Goal: Task Accomplishment & Management: Manage account settings

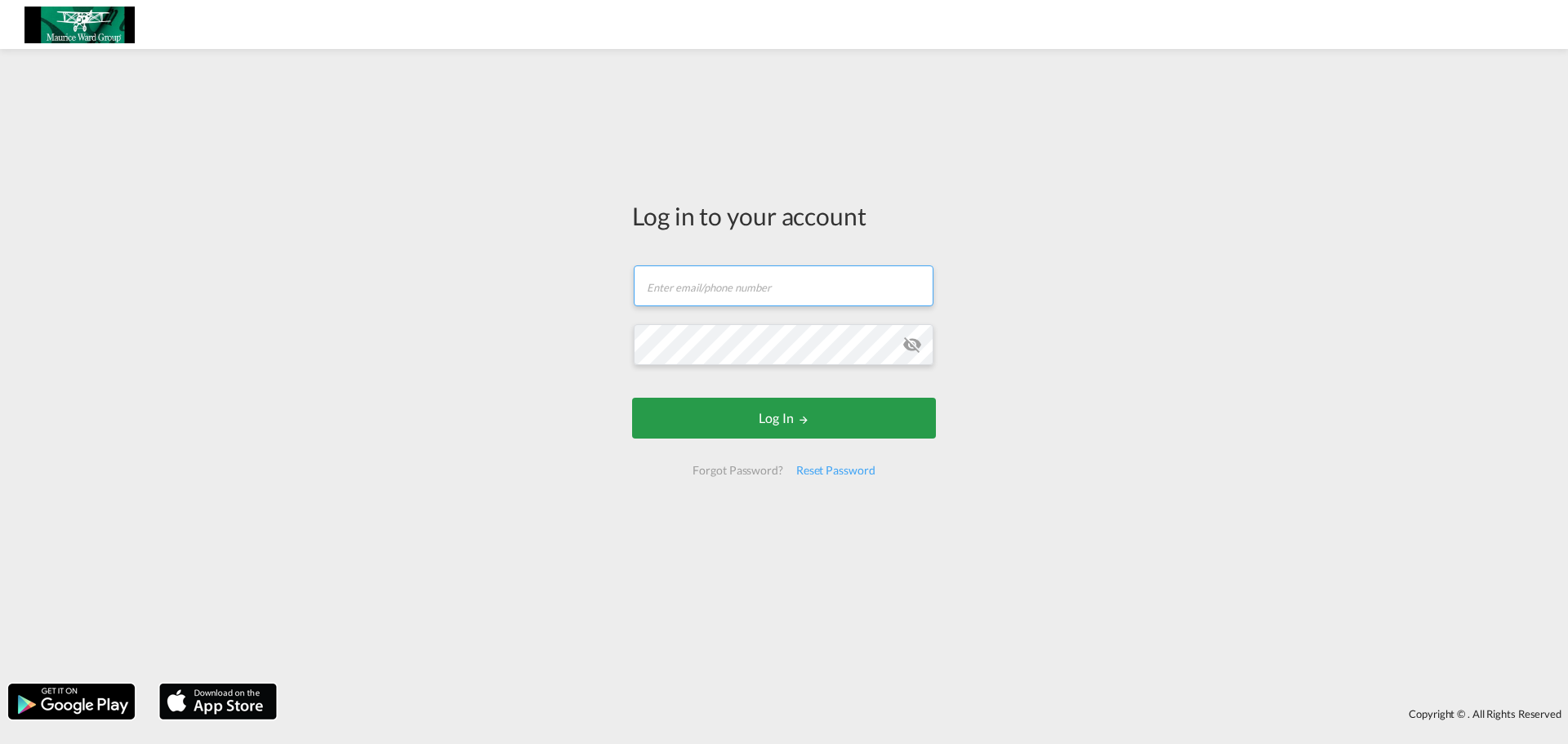
click at [721, 289] on input "text" at bounding box center [784, 286] width 300 height 41
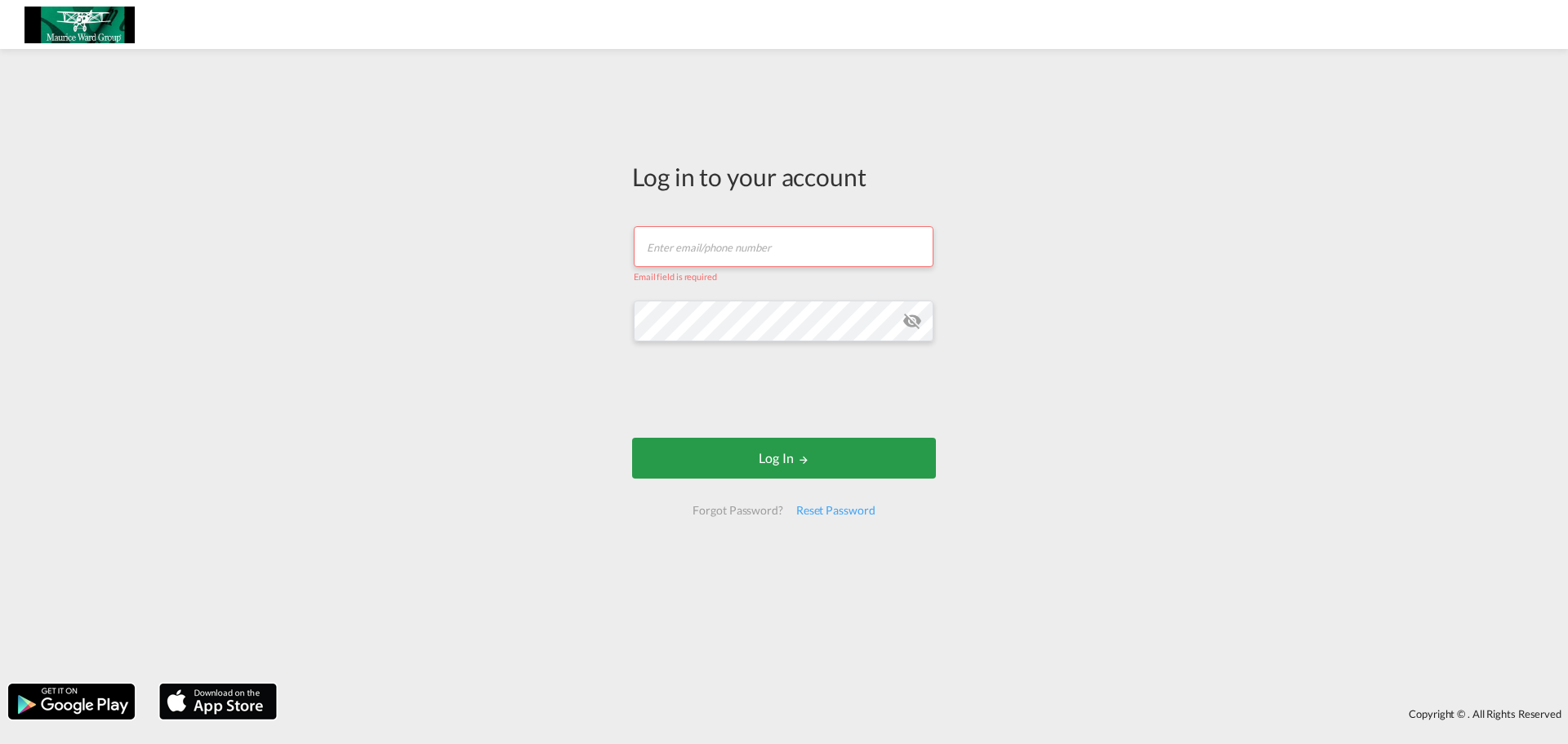
click at [687, 257] on input "text" at bounding box center [784, 247] width 300 height 41
paste input "[EMAIL_ADDRESS][DOMAIN_NAME]"
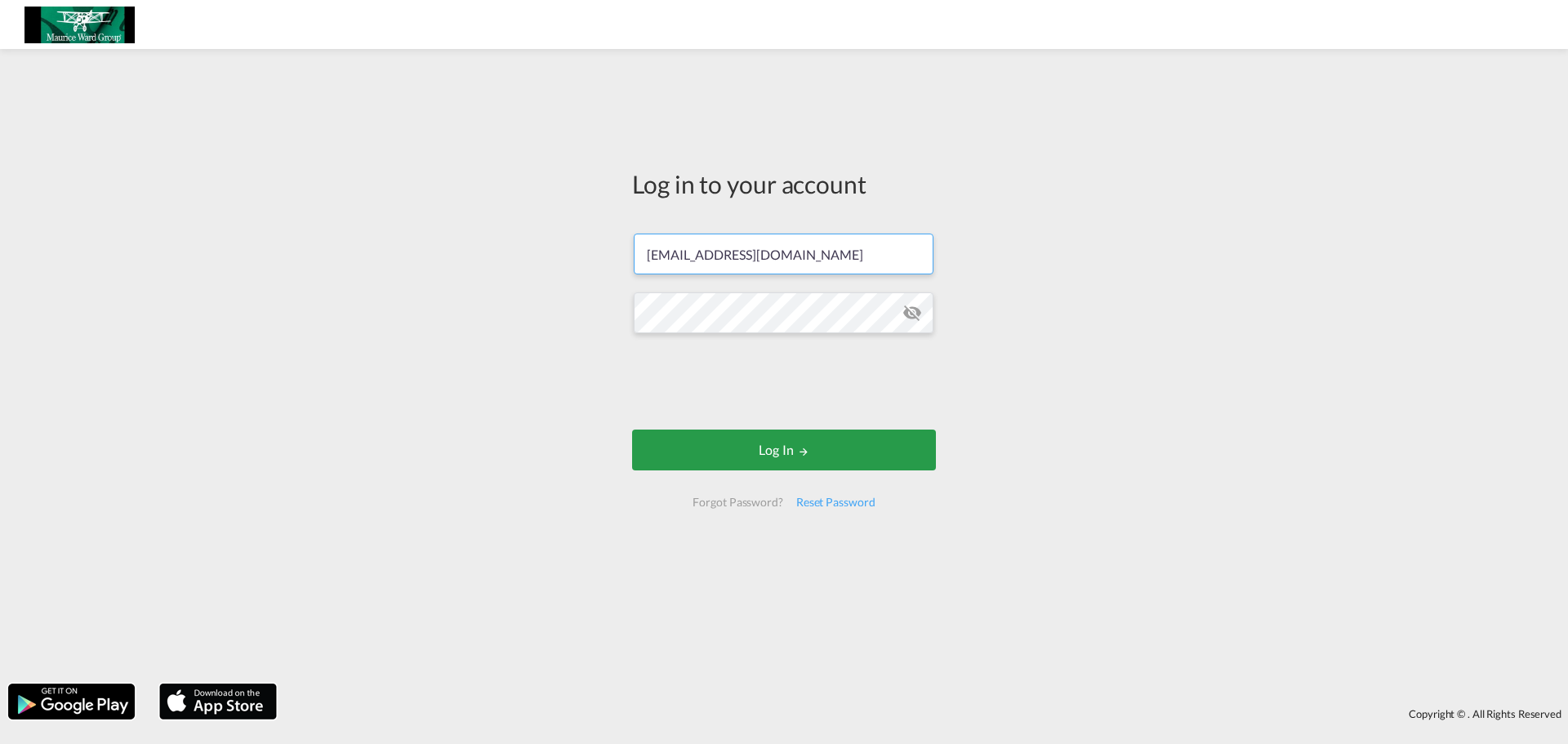
type input "[EMAIL_ADDRESS][DOMAIN_NAME]"
click at [793, 451] on button "Log In" at bounding box center [784, 450] width 304 height 41
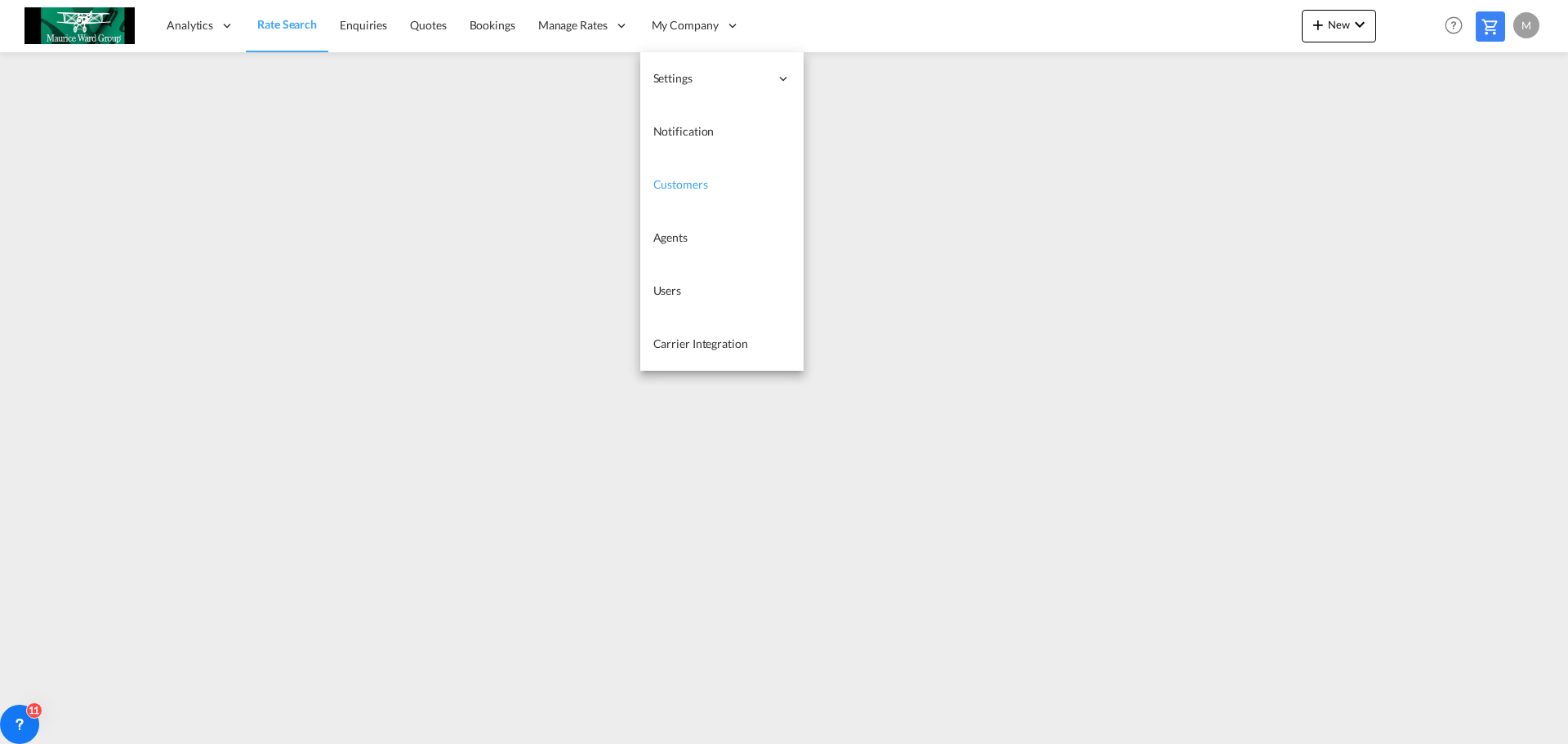
click at [696, 177] on span "Customers" at bounding box center [680, 185] width 54 height 16
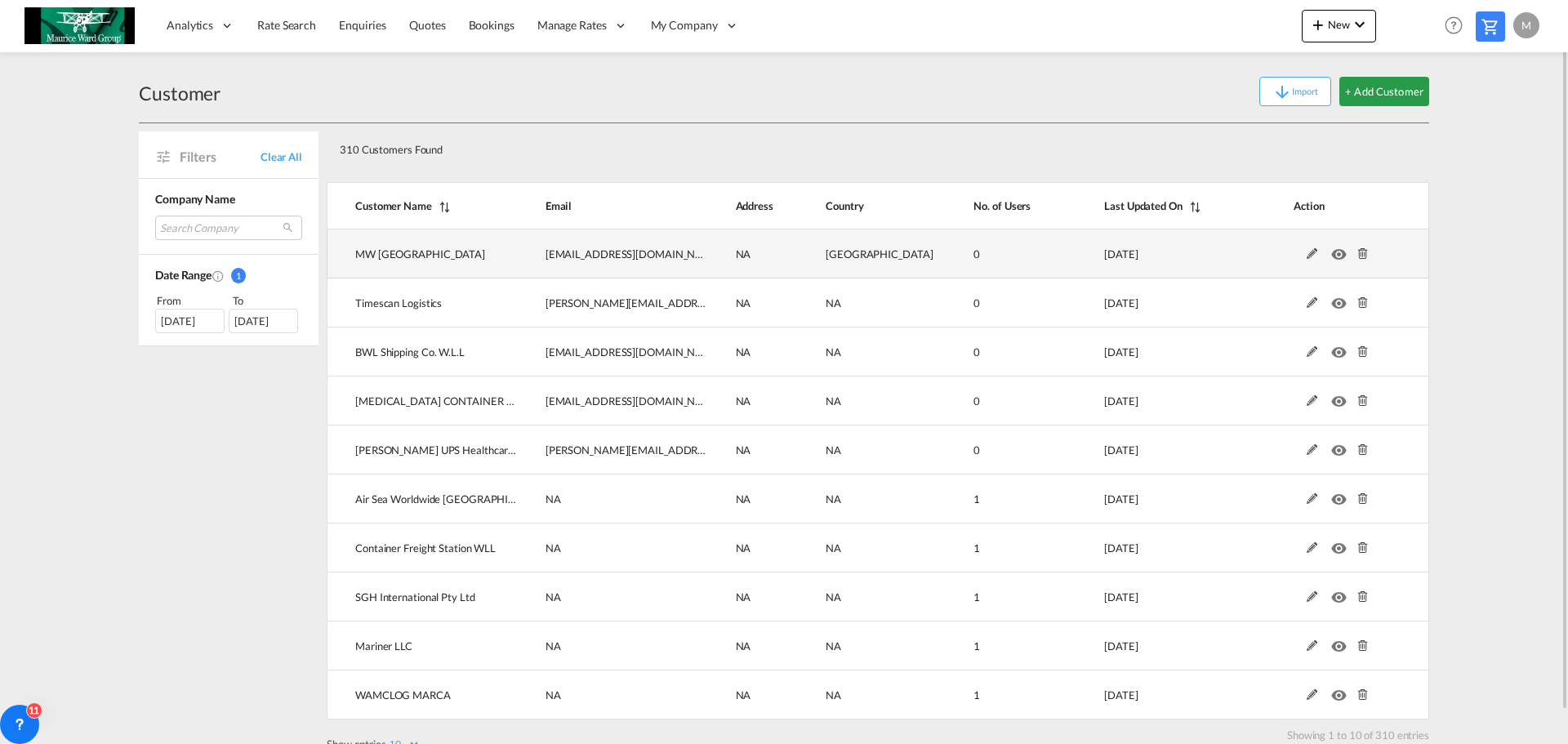
click at [605, 260] on td "[EMAIL_ADDRESS][DOMAIN_NAME]" at bounding box center [613, 254] width 190 height 49
click at [620, 254] on span "[EMAIL_ADDRESS][DOMAIN_NAME]" at bounding box center [634, 254] width 177 height 13
click at [676, 253] on td "[EMAIL_ADDRESS][DOMAIN_NAME]" at bounding box center [613, 254] width 190 height 49
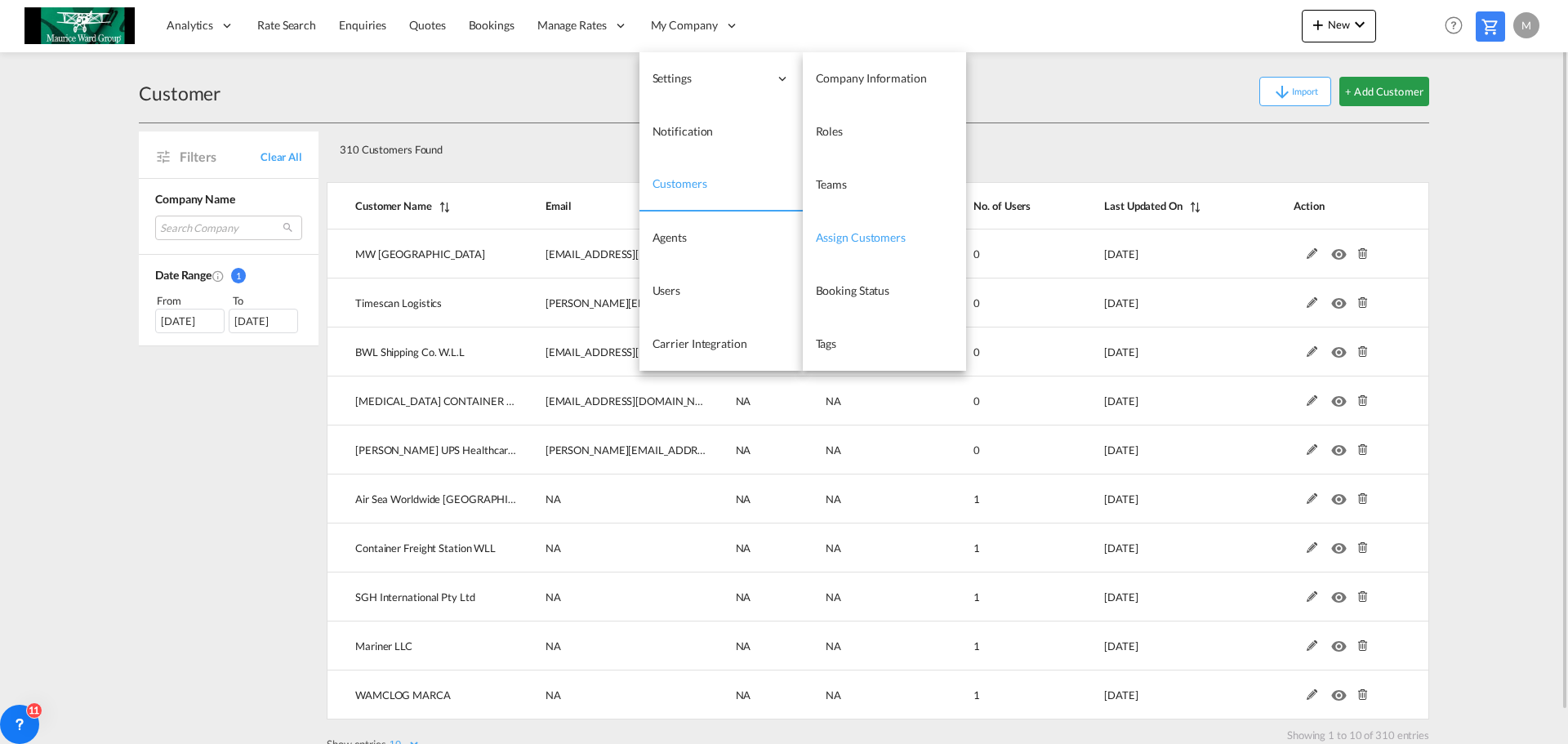
click at [861, 239] on span "Assign Customers" at bounding box center [861, 238] width 90 height 14
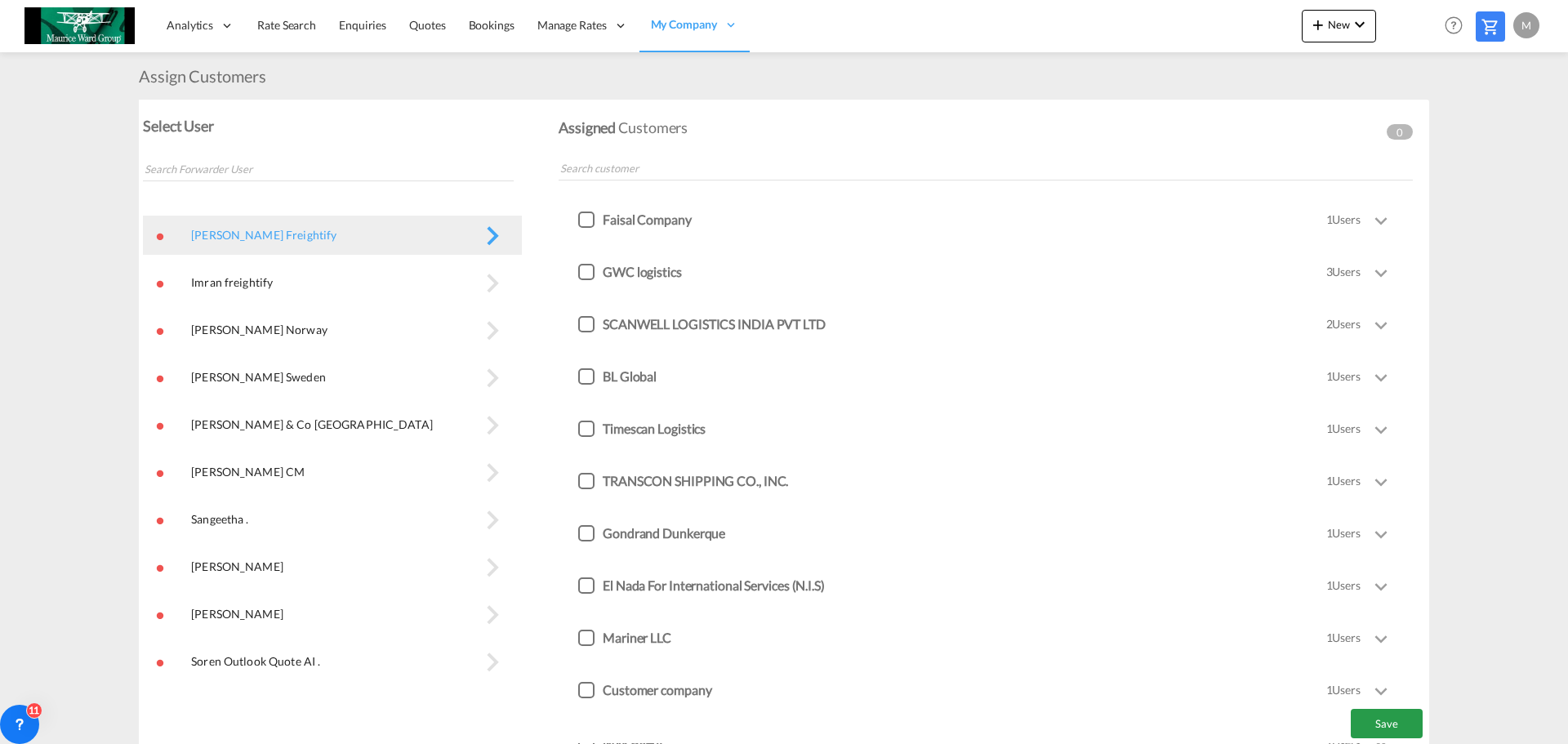
click at [365, 420] on button "Maurice Ward & Co Finland\a" at bounding box center [332, 425] width 379 height 39
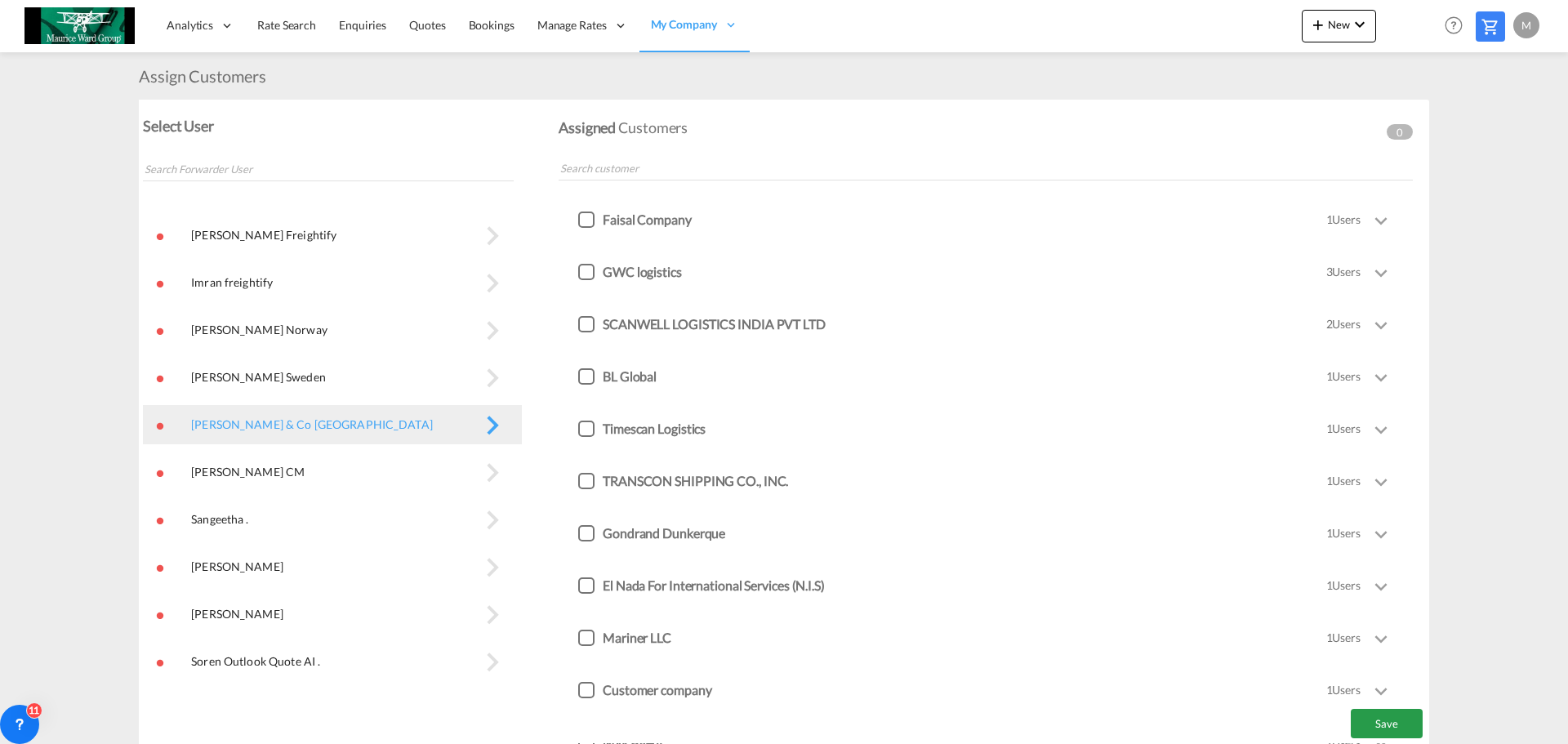
click at [655, 162] on input at bounding box center [986, 168] width 855 height 24
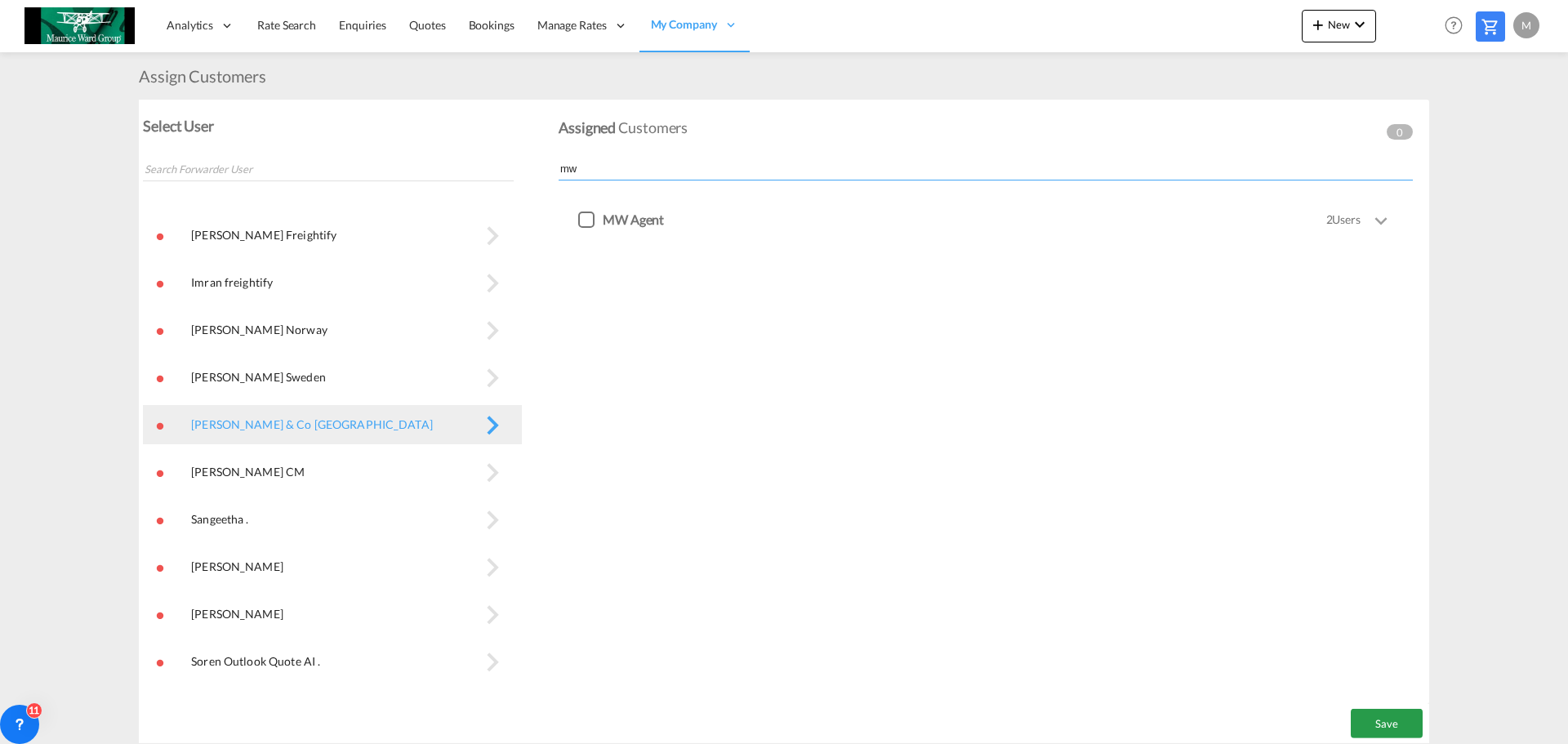
type input "m"
type input "MW"
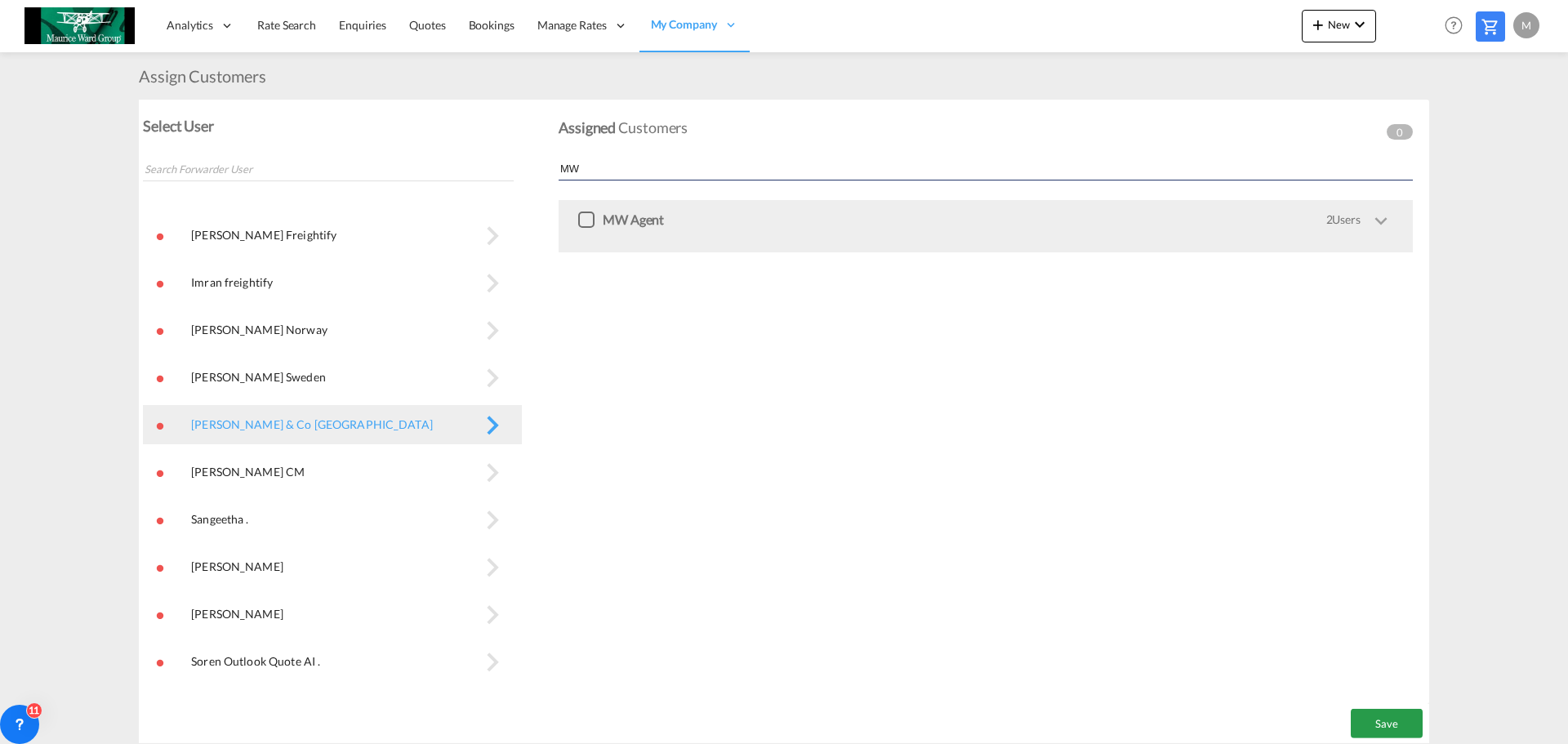
click at [1389, 219] on md-icon "icon-chevron-down ml-10 grey-fg s30" at bounding box center [1380, 220] width 24 height 24
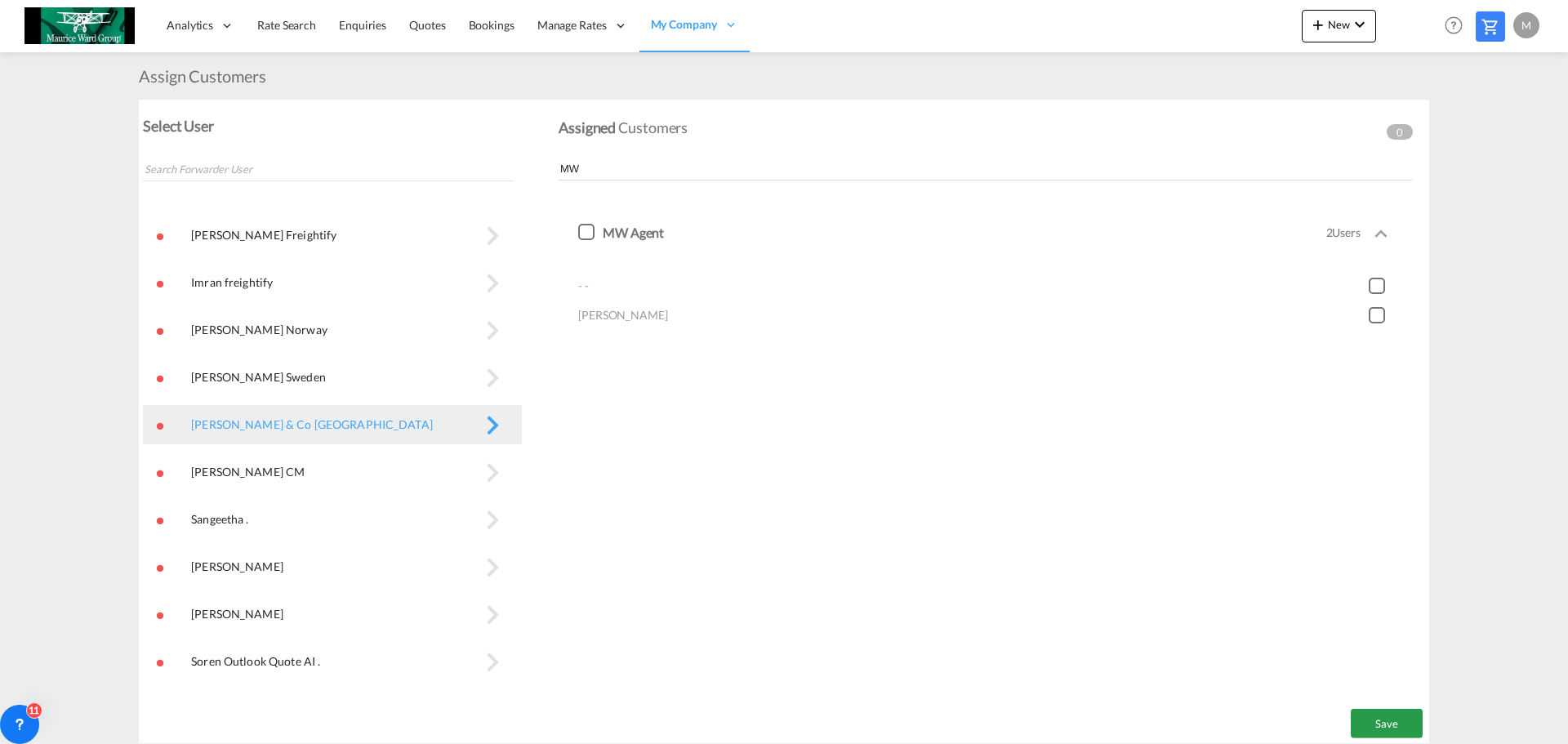
click at [1397, 233] on div "MW Agent 2 Users" at bounding box center [986, 232] width 855 height 64
click at [580, 225] on div at bounding box center [587, 220] width 16 height 16
click at [1394, 730] on button "Save" at bounding box center [1387, 723] width 71 height 29
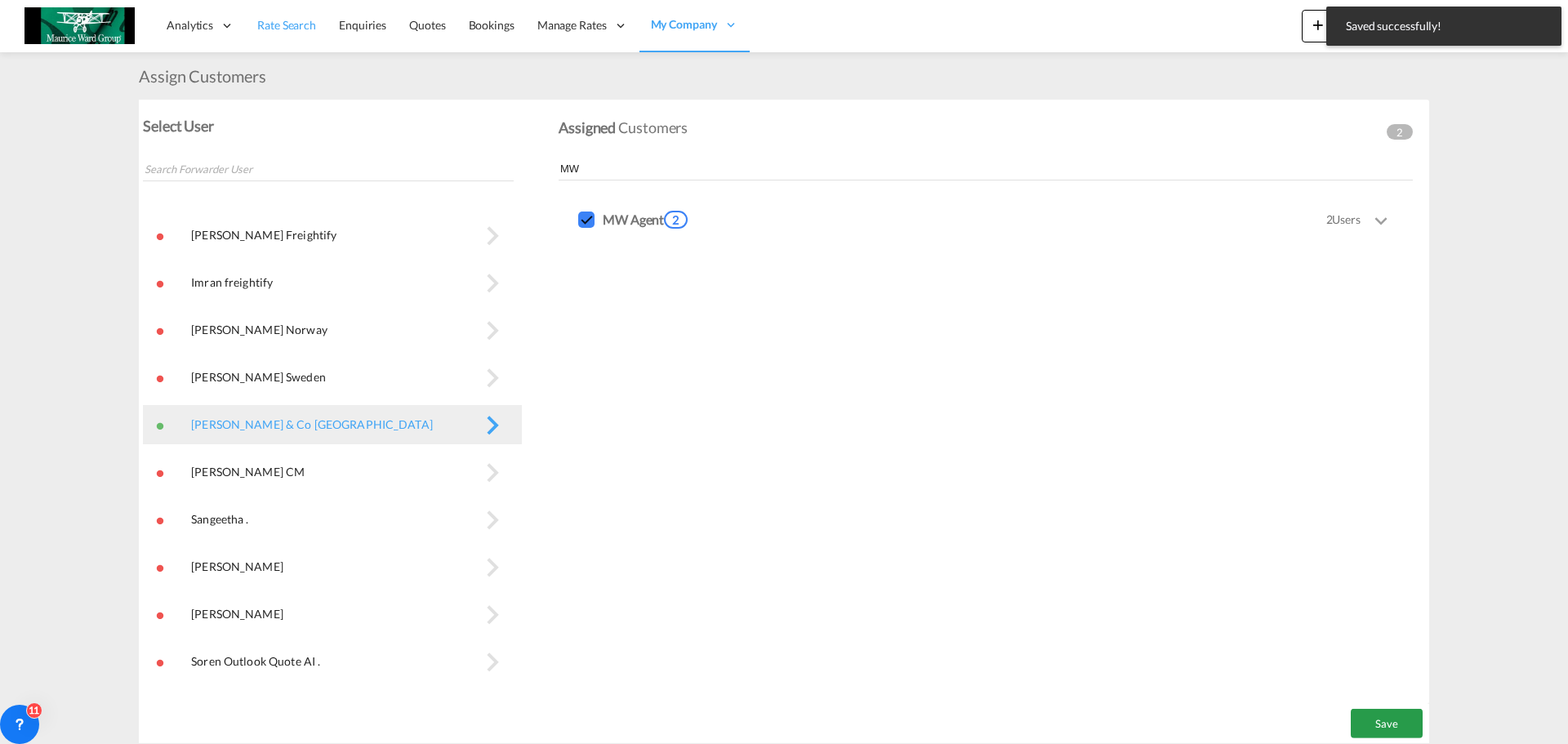
click at [280, 24] on span "Rate Search" at bounding box center [287, 25] width 59 height 14
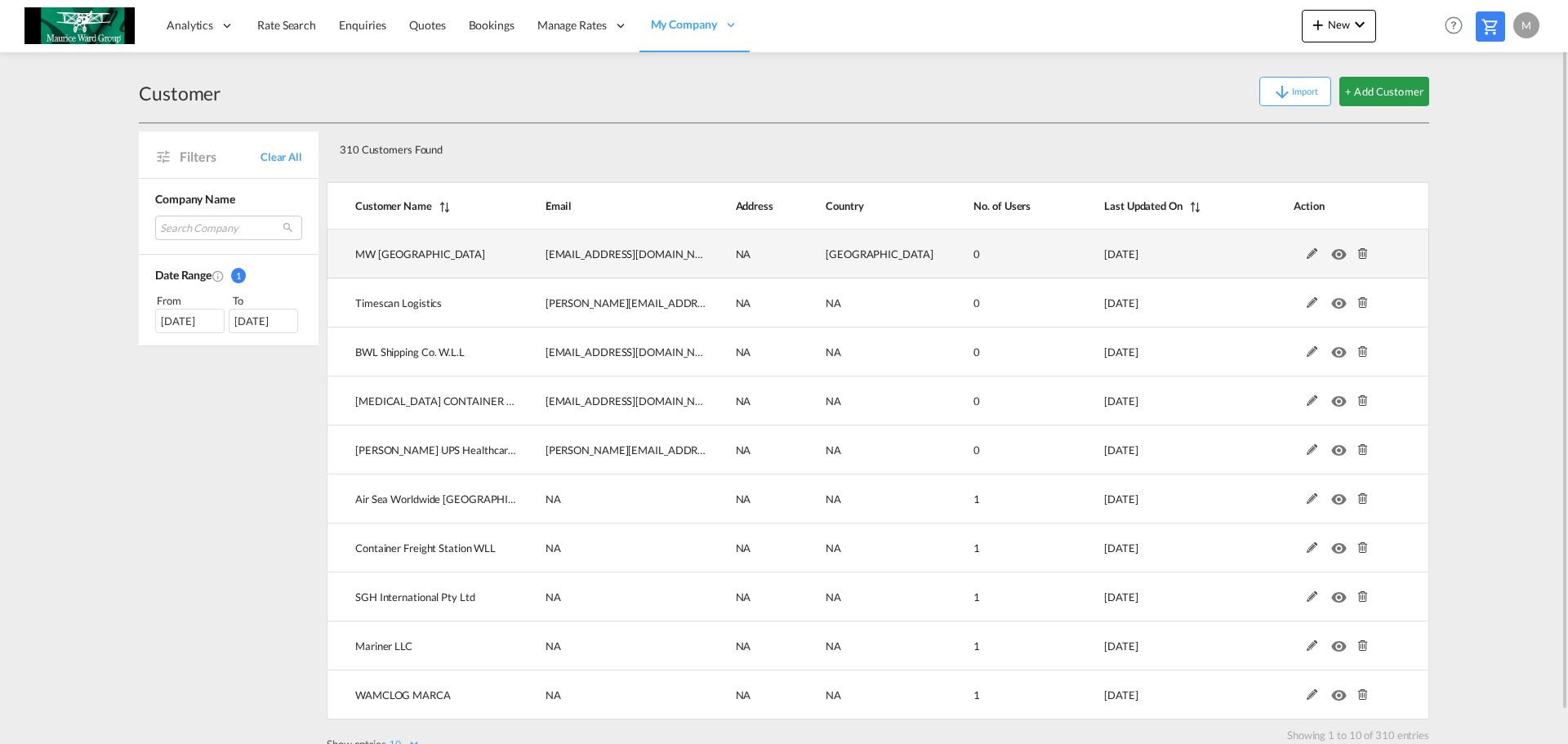
click at [1364, 257] on md-icon at bounding box center [1364, 254] width 21 height 12
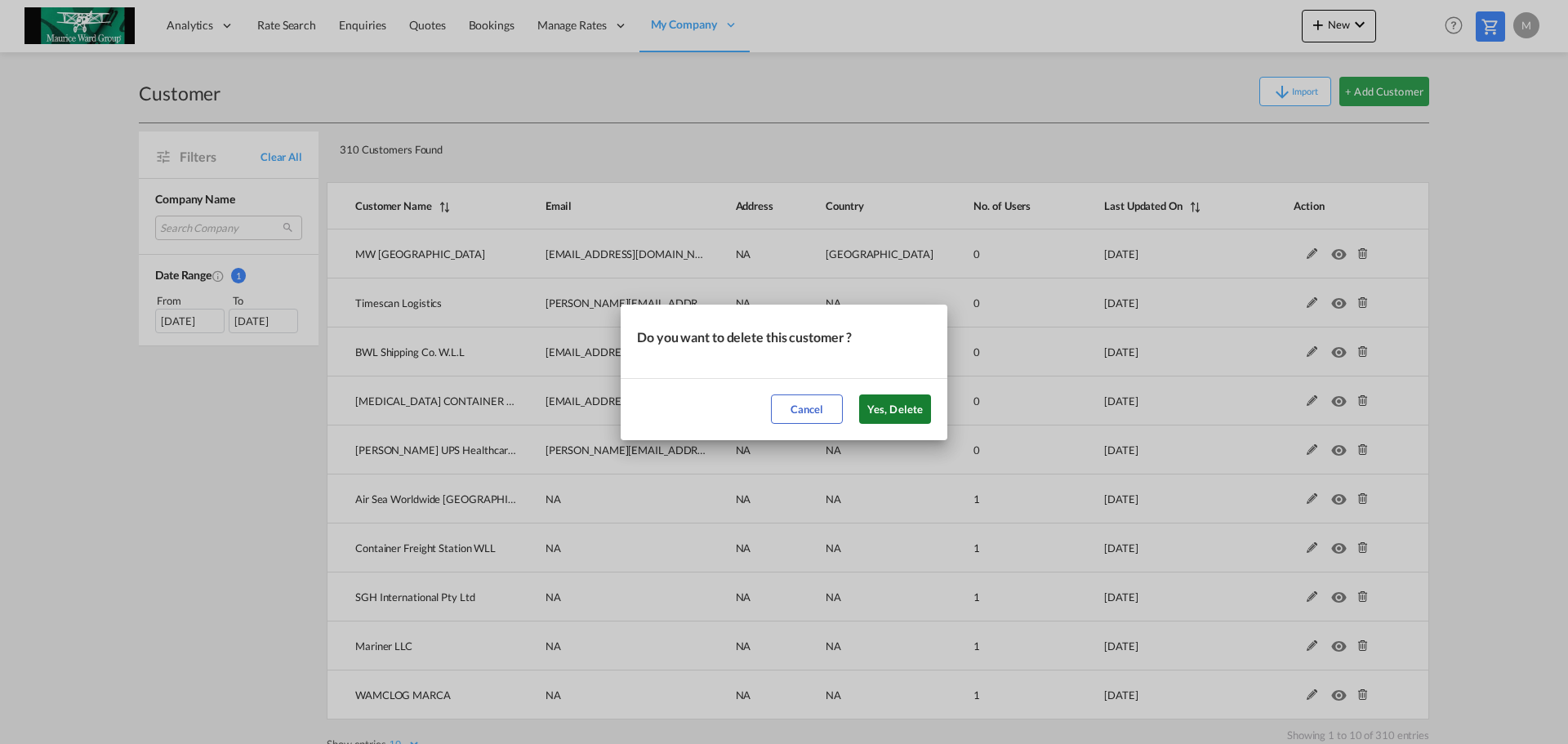
click at [905, 399] on button "Yes, Delete" at bounding box center [895, 409] width 71 height 29
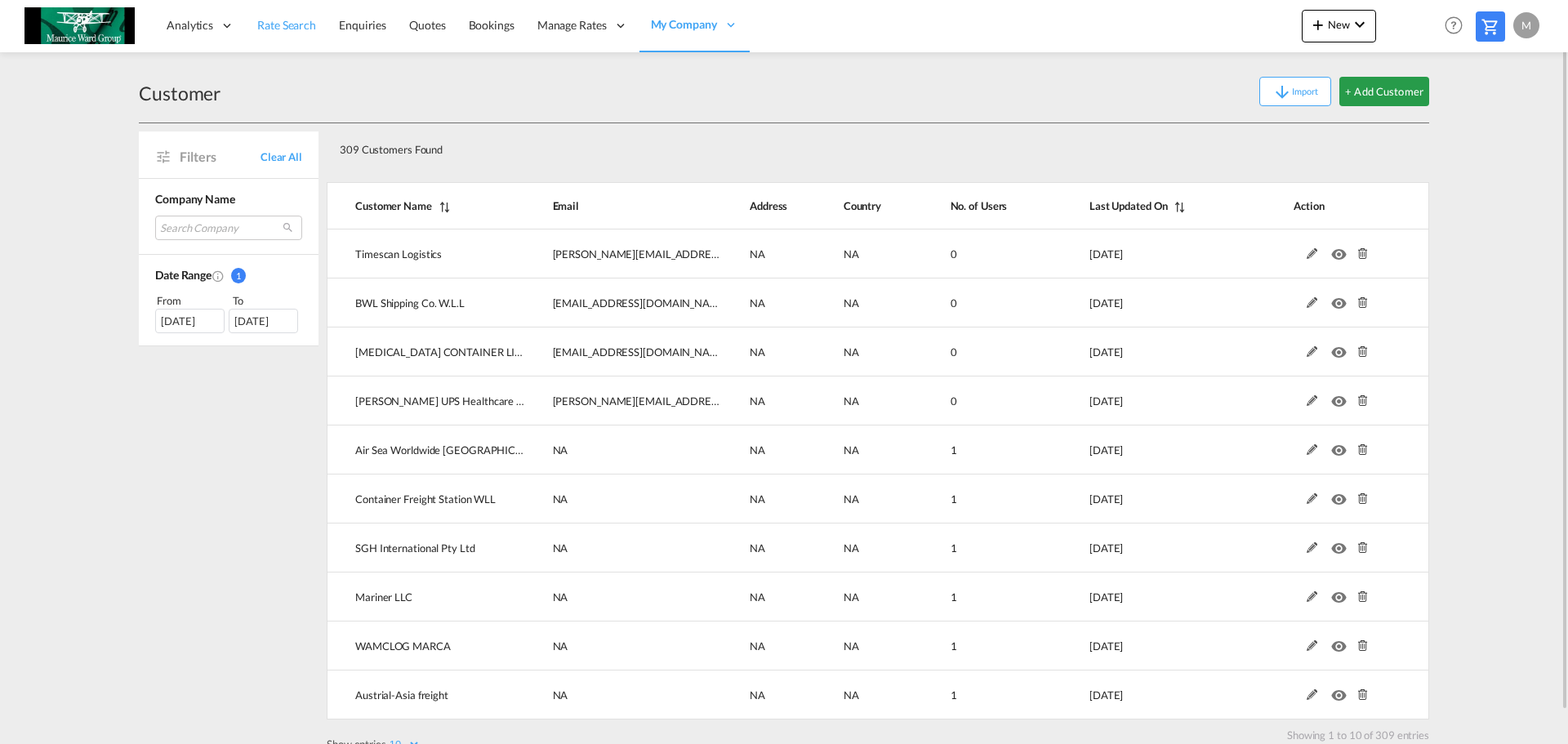
click at [295, 23] on span "Rate Search" at bounding box center [287, 25] width 59 height 14
